Goal: Task Accomplishment & Management: Manage account settings

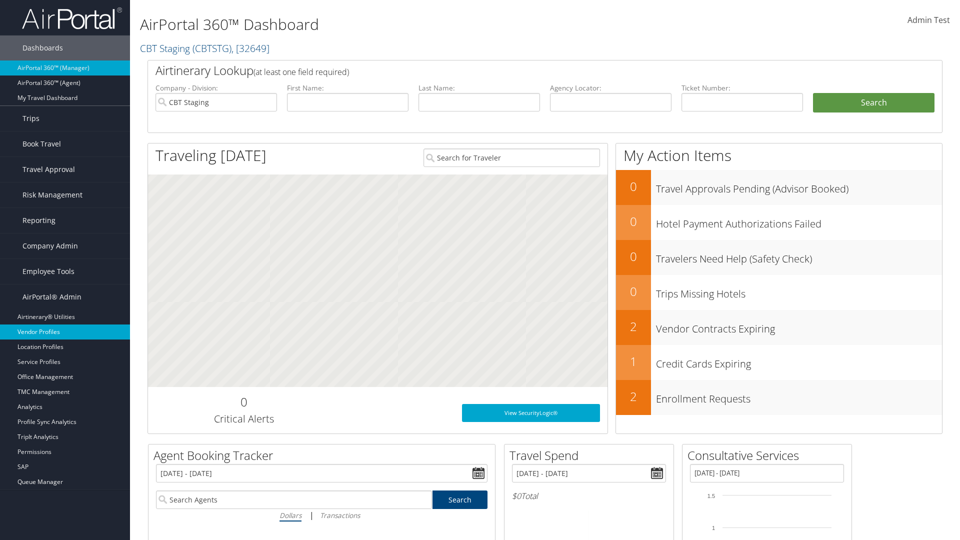
click at [65, 332] on link "Vendor Profiles" at bounding box center [65, 331] width 130 height 15
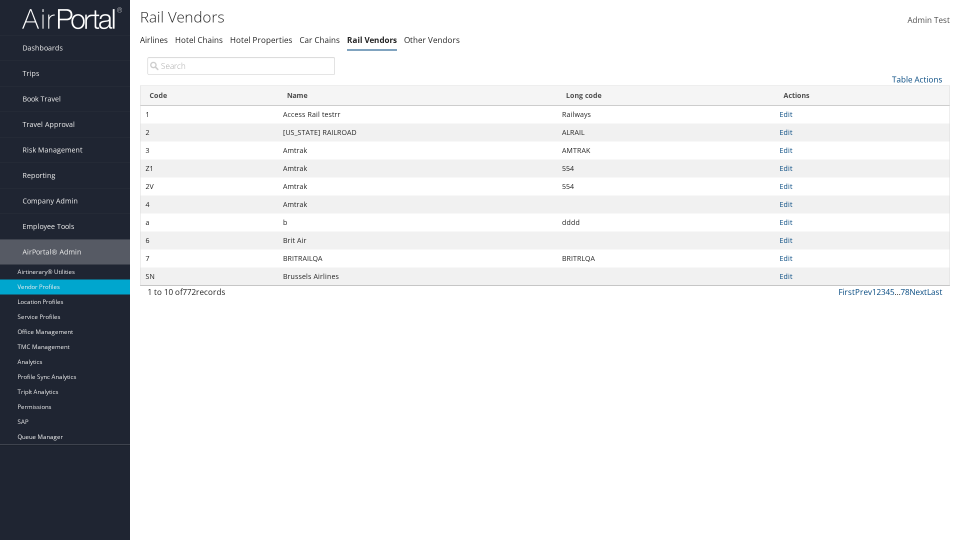
click at [417, 95] on th "Name" at bounding box center [417, 95] width 279 height 19
click at [665, 95] on th "Long code" at bounding box center [665, 95] width 217 height 19
click at [917, 79] on link "Table Actions" at bounding box center [917, 79] width 50 height 11
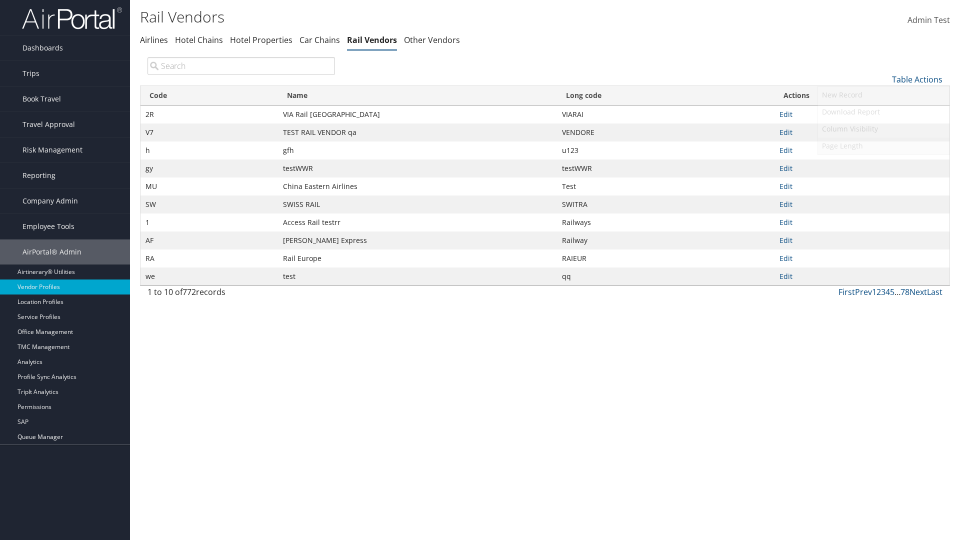
click at [883, 145] on link "Page Length" at bounding box center [883, 145] width 131 height 17
click at [883, 112] on link "25" at bounding box center [883, 112] width 131 height 17
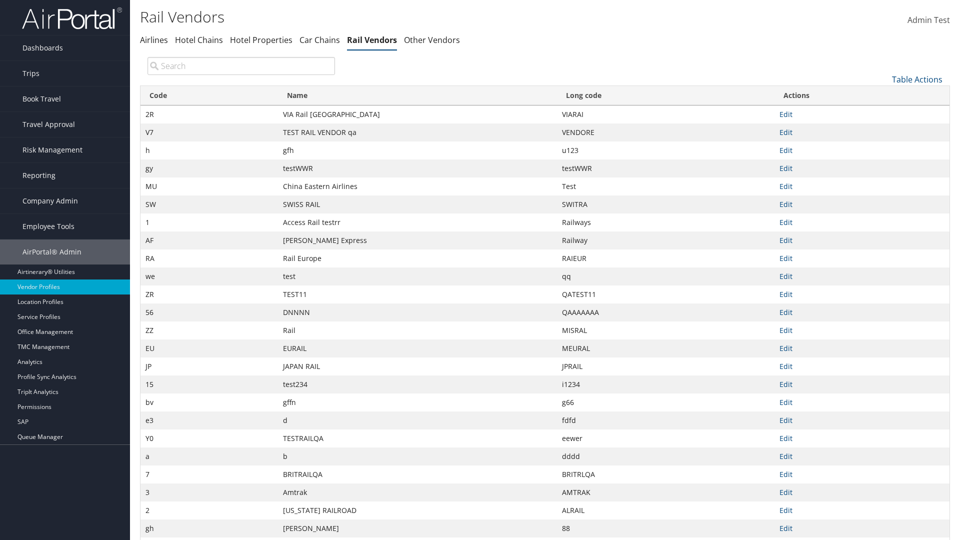
scroll to position [33, 0]
